Goal: Task Accomplishment & Management: Manage account settings

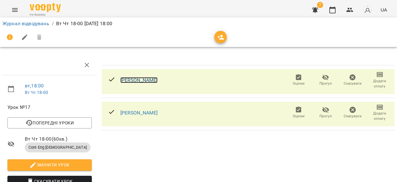
click at [158, 79] on link "[PERSON_NAME]" at bounding box center [139, 80] width 38 height 6
click at [138, 110] on link "[PERSON_NAME]" at bounding box center [139, 113] width 38 height 6
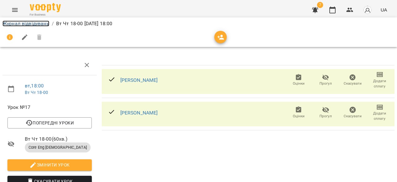
click at [45, 25] on link "Журнал відвідувань" at bounding box center [25, 23] width 47 height 6
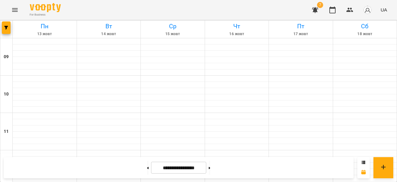
scroll to position [279, 0]
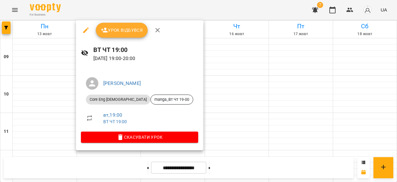
click at [127, 30] on span "Урок відбувся" at bounding box center [122, 29] width 42 height 7
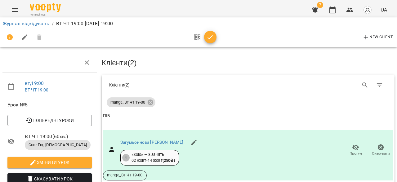
scroll to position [91, 0]
click at [210, 35] on icon "button" at bounding box center [210, 37] width 7 height 7
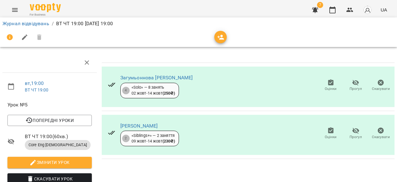
scroll to position [0, 0]
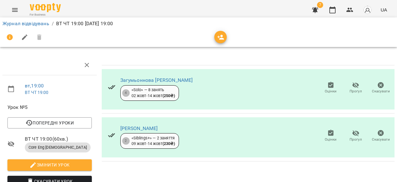
click at [328, 86] on icon "button" at bounding box center [331, 85] width 6 height 6
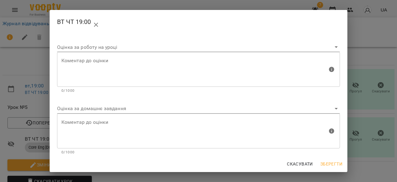
click at [229, 107] on body "For Business 7 UA Журнал відвідувань / ВТ ЧТ 19:00 [DATE] 19:00 вт , 19:00 ВТ Ч…" at bounding box center [198, 130] width 397 height 261
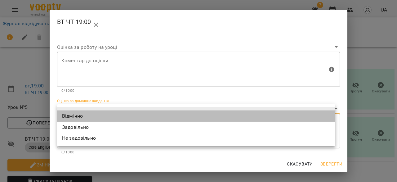
drag, startPoint x: 226, startPoint y: 117, endPoint x: 230, endPoint y: 109, distance: 9.0
click at [226, 117] on li "Відмінно" at bounding box center [196, 115] width 278 height 11
type input "*********"
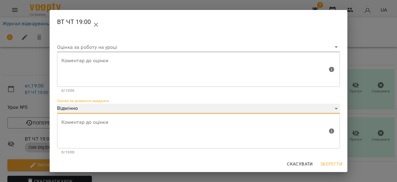
scroll to position [63, 0]
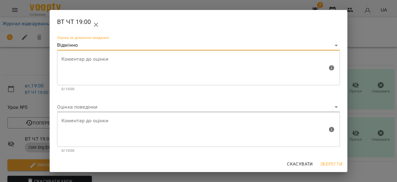
click at [259, 105] on body "For Business 7 UA Журнал відвідувань / ВТ ЧТ 19:00 [DATE] 19:00 вт , 19:00 ВТ Ч…" at bounding box center [198, 130] width 397 height 261
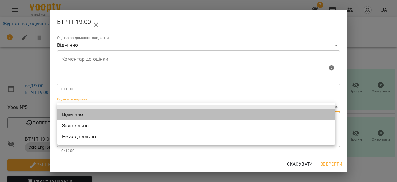
click at [257, 114] on li "Відмінно" at bounding box center [196, 114] width 278 height 11
type input "*********"
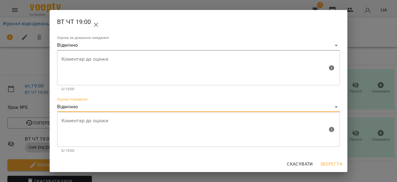
click at [334, 157] on div "Скасувати Зберегти" at bounding box center [199, 164] width 298 height 16
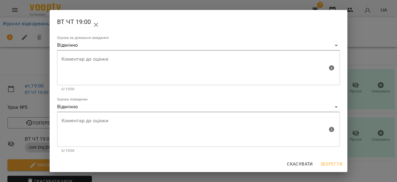
click at [325, 162] on span "Зберегти" at bounding box center [332, 163] width 22 height 7
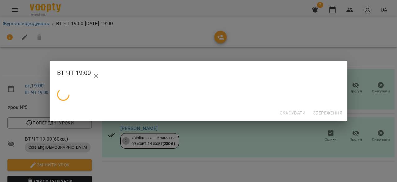
scroll to position [0, 0]
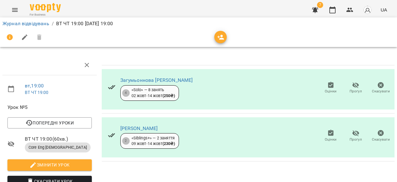
click at [379, 52] on div "вт , 19:00 ВТ ЧТ 19:00 Урок №5 Попередні уроки [DATE] 19:00 [DATE] 19:00 [DATE]…" at bounding box center [199, 144] width 402 height 238
click at [328, 133] on icon "button" at bounding box center [331, 132] width 6 height 6
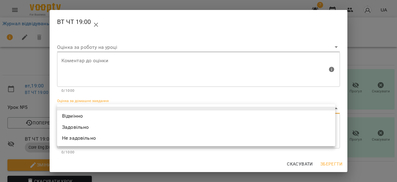
click at [247, 106] on body "For Business 7 UA Журнал відвідувань / ВТ ЧТ 19:00 [DATE] 19:00 вт , 19:00 ВТ Ч…" at bounding box center [198, 130] width 397 height 261
click at [242, 115] on li "Відмінно" at bounding box center [196, 115] width 278 height 11
type input "*********"
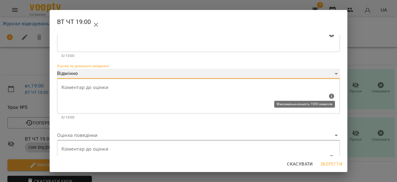
scroll to position [63, 0]
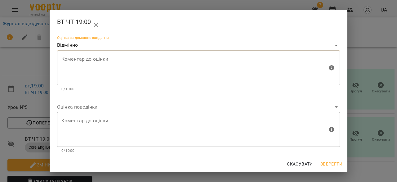
click at [237, 103] on body "For Business 7 UA Журнал відвідувань / ВТ ЧТ 19:00 [DATE] 19:00 вт , 19:00 ВТ Ч…" at bounding box center [198, 130] width 397 height 261
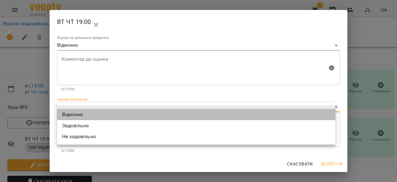
click at [237, 110] on li "Відмінно" at bounding box center [196, 114] width 278 height 11
type input "*********"
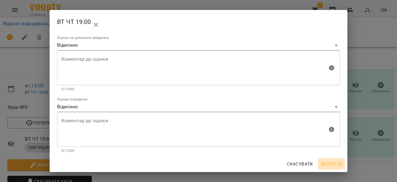
click at [335, 162] on span "Зберегти" at bounding box center [332, 163] width 22 height 7
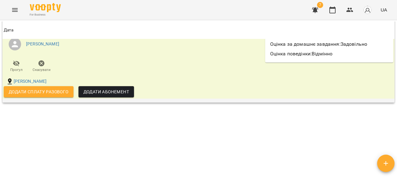
scroll to position [763, 0]
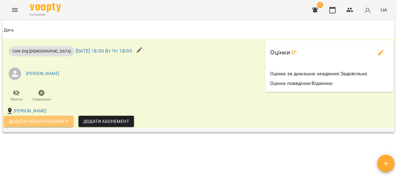
click at [62, 120] on span "Додати сплату разового" at bounding box center [39, 120] width 60 height 7
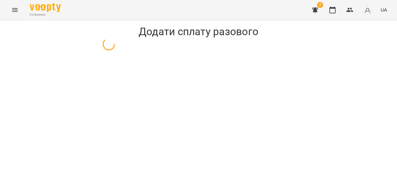
select select "**********"
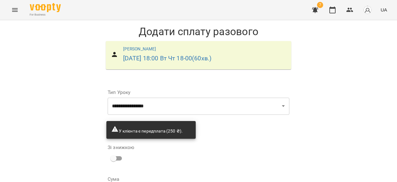
scroll to position [98, 0]
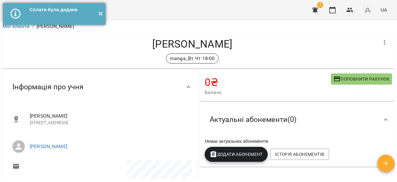
click at [100, 18] on button "✕" at bounding box center [100, 14] width 10 height 22
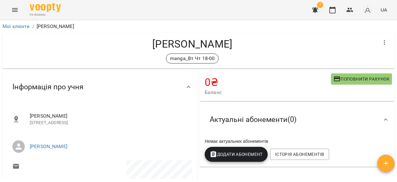
select select "**********"
select select "****"
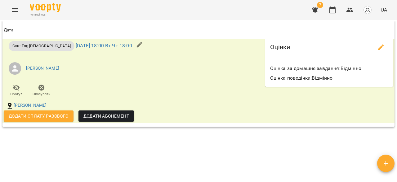
scroll to position [673, 0]
